Goal: Transaction & Acquisition: Purchase product/service

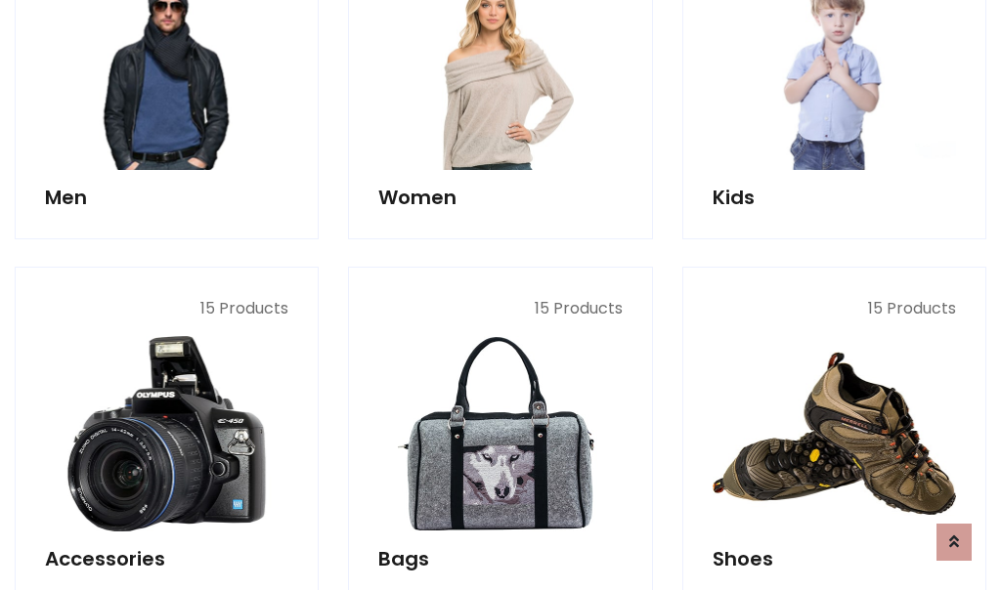
scroll to position [654, 0]
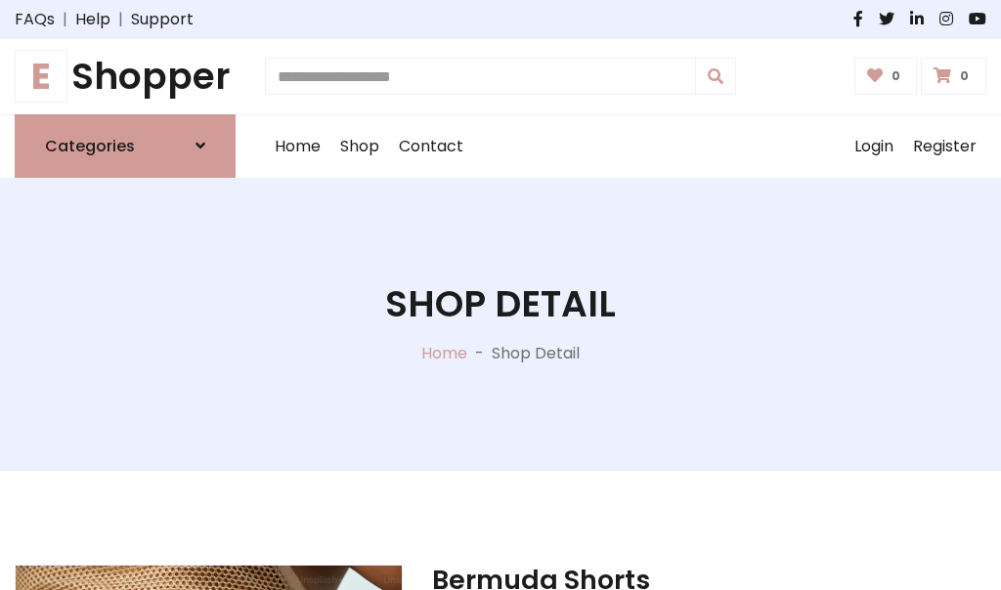
click at [125, 76] on h1 "E Shopper" at bounding box center [125, 77] width 221 height 44
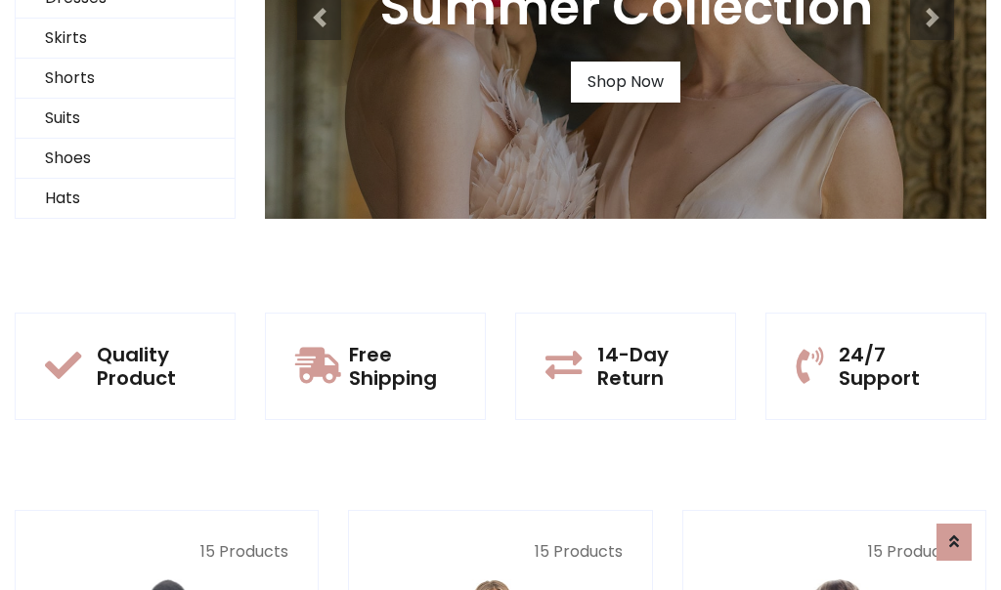
scroll to position [189, 0]
